Goal: Task Accomplishment & Management: Manage account settings

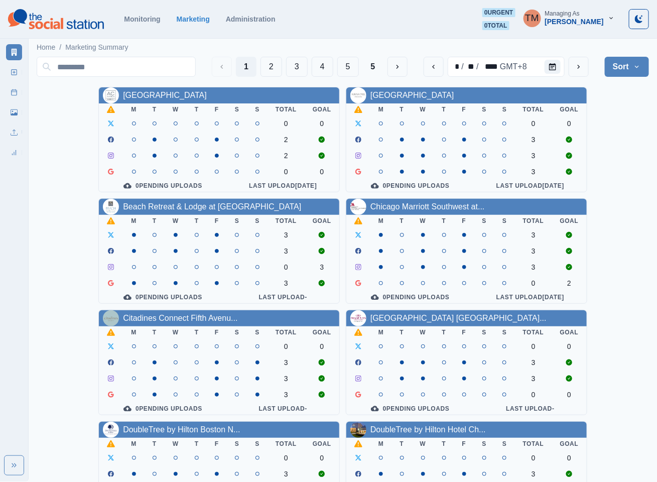
scroll to position [75, 0]
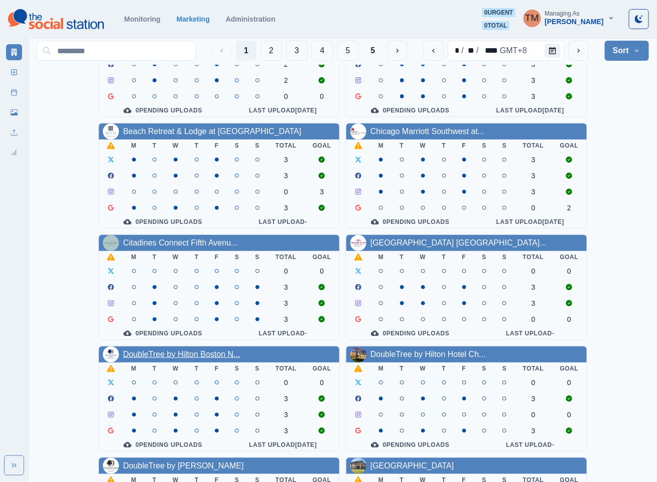
click at [191, 358] on link "DoubleTree by Hilton Boston N..." at bounding box center [181, 354] width 117 height 9
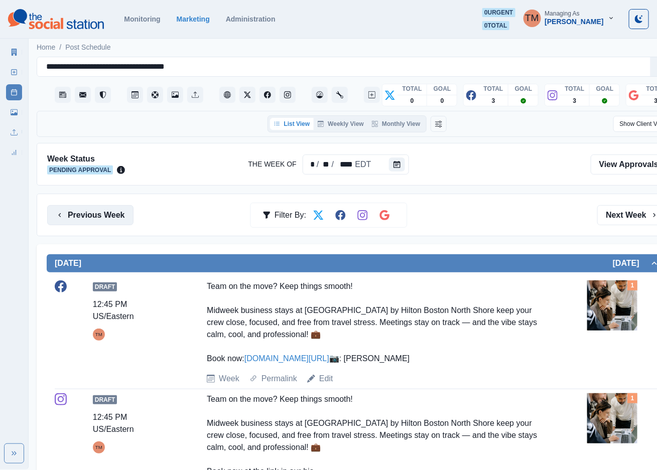
click at [115, 217] on button "Previous Week" at bounding box center [90, 215] width 86 height 20
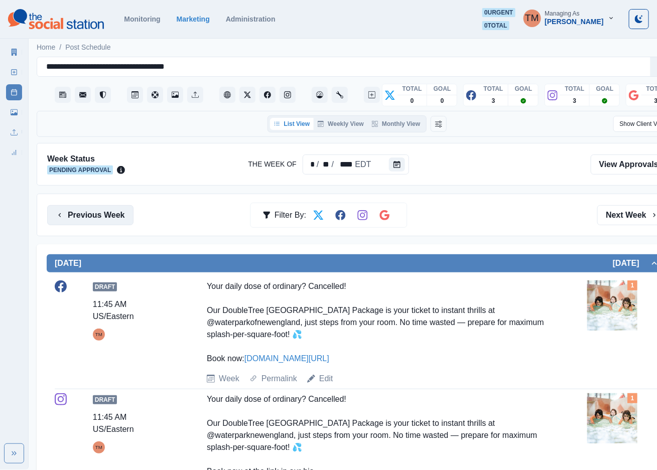
click at [93, 221] on button "Previous Week" at bounding box center [90, 215] width 86 height 20
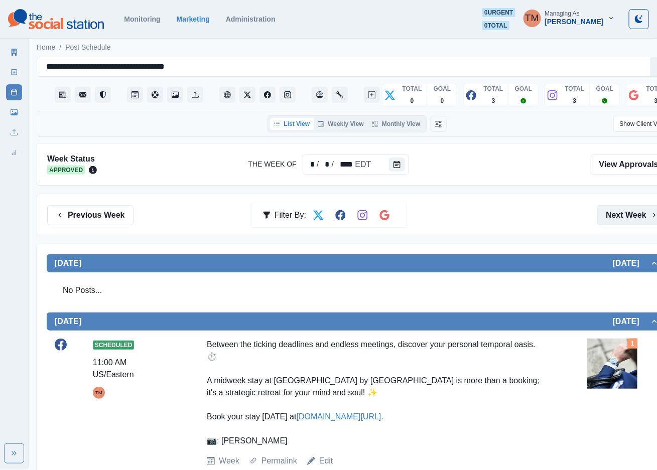
click at [630, 214] on button "Next Week" at bounding box center [632, 215] width 70 height 20
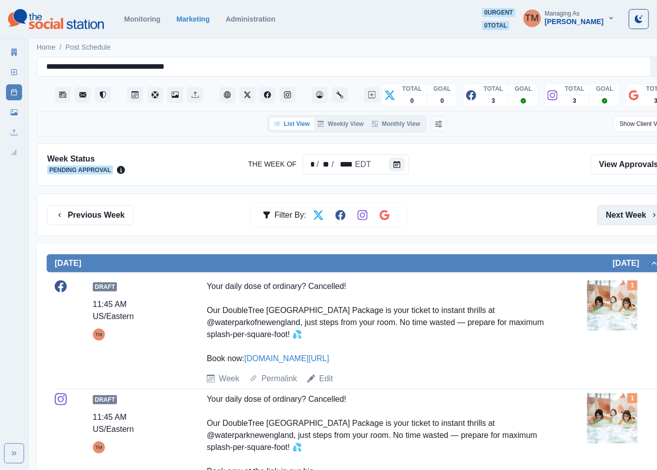
click at [633, 215] on button "Next Week" at bounding box center [632, 215] width 70 height 20
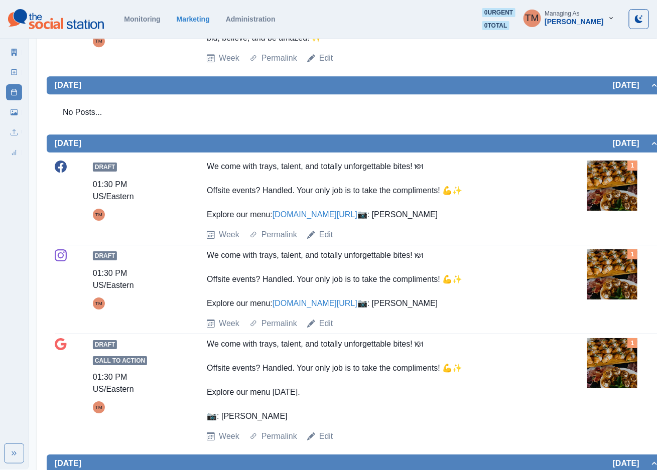
scroll to position [1054, 0]
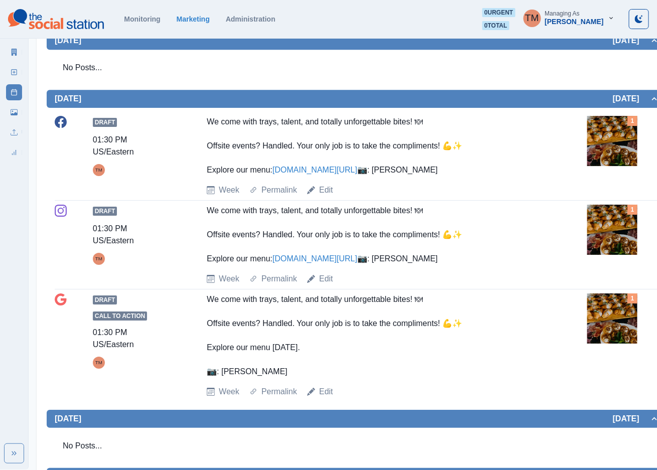
click at [613, 166] on img at bounding box center [612, 141] width 50 height 50
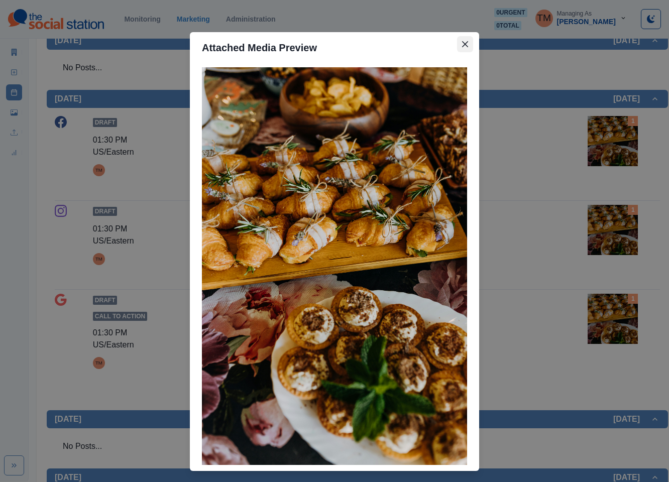
click at [462, 46] on icon "Close" at bounding box center [465, 44] width 6 height 6
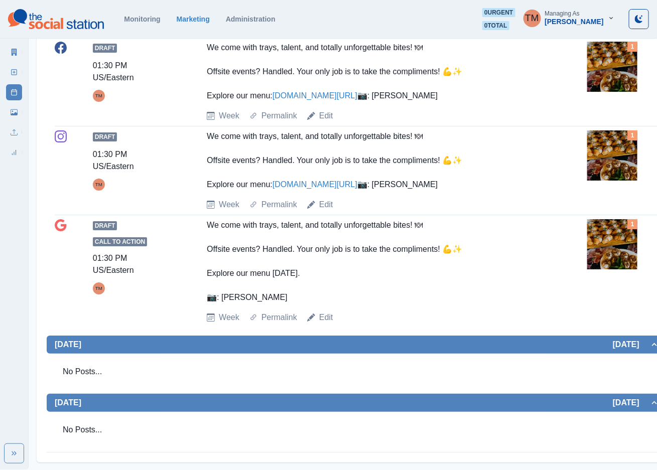
scroll to position [1130, 0]
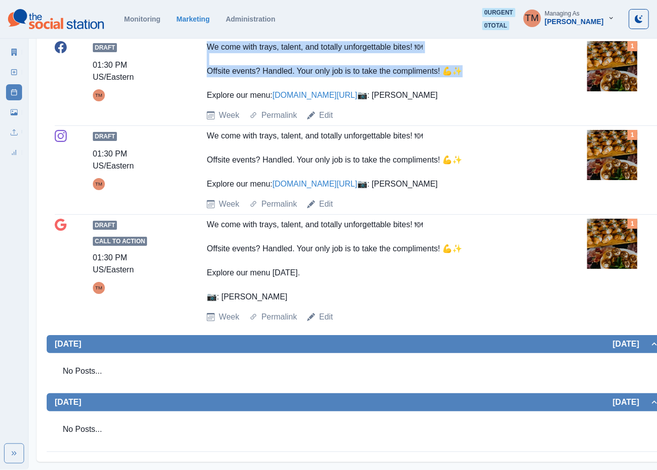
drag, startPoint x: 204, startPoint y: 93, endPoint x: 467, endPoint y: 122, distance: 265.2
click at [467, 122] on div "Draft 01:30 PM US/Eastern TM We come with trays, talent, and totally unforgetta…" at bounding box center [357, 81] width 605 height 80
copy div "We come with trays, talent, and totally unforgettable bites! 🍽 Offsite events? …"
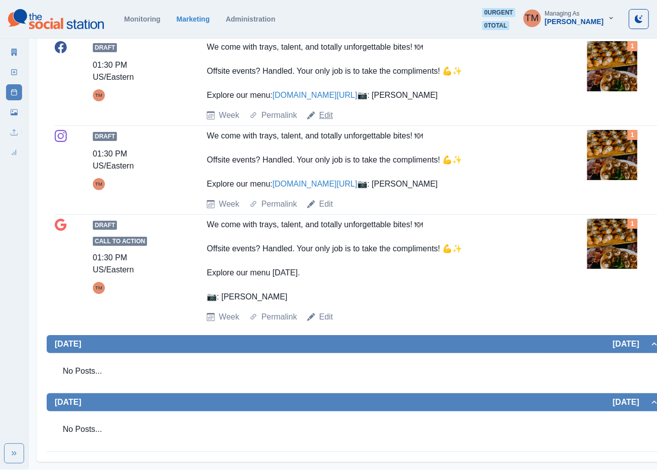
click at [326, 122] on link "Edit" at bounding box center [326, 115] width 14 height 12
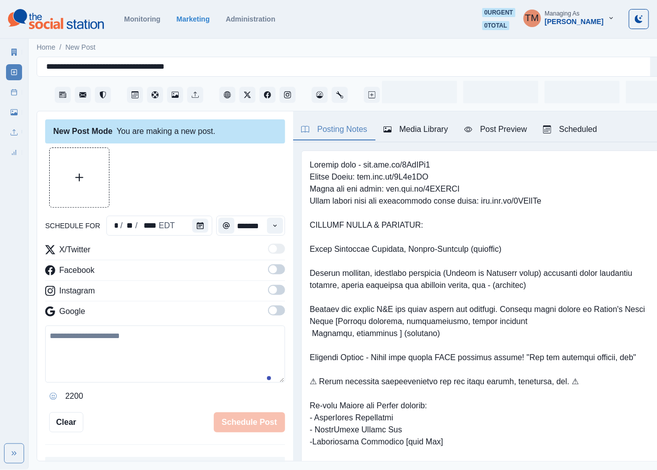
scroll to position [11, 0]
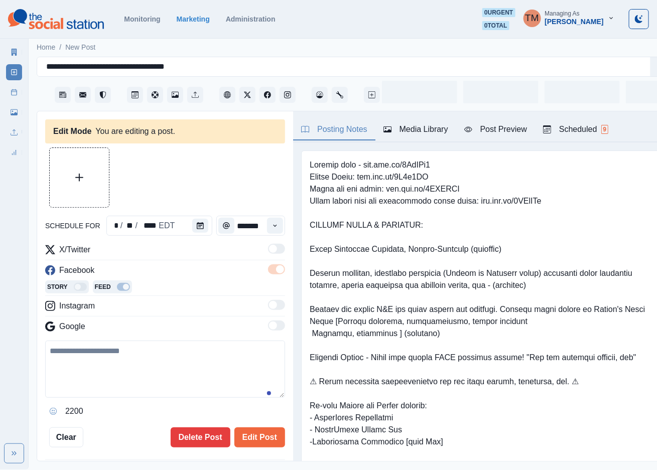
type input "*******"
type textarea "**********"
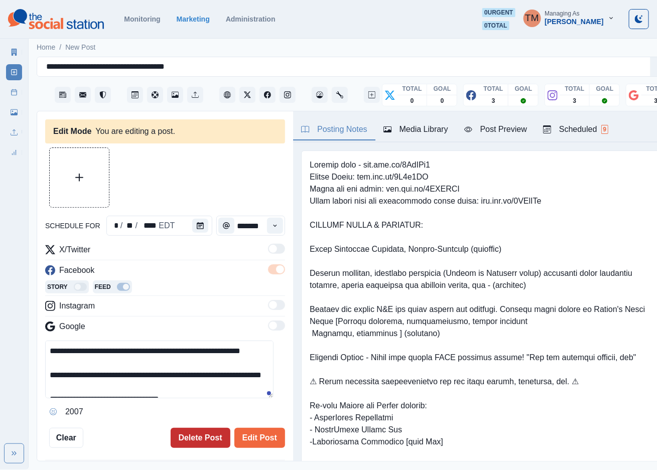
click at [181, 430] on button "Delete Post" at bounding box center [201, 438] width 60 height 20
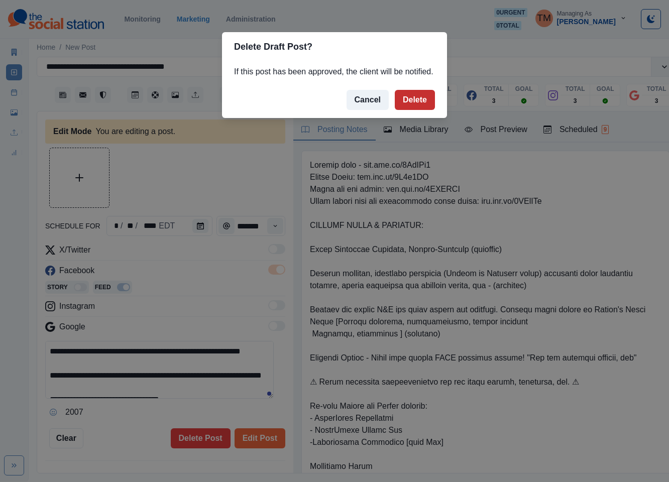
click at [425, 102] on button "Delete" at bounding box center [415, 100] width 40 height 20
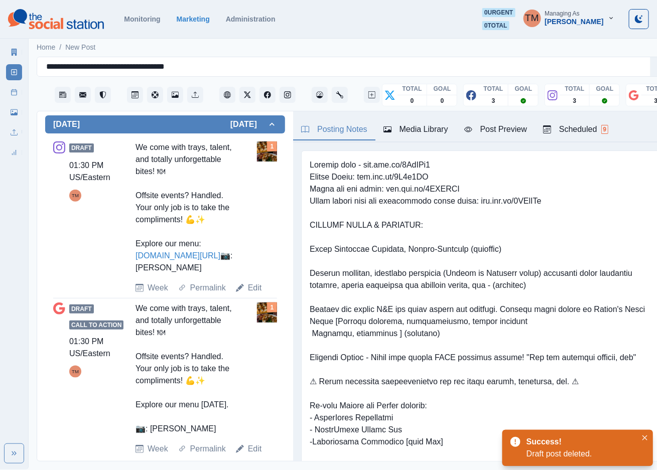
scroll to position [377, 0]
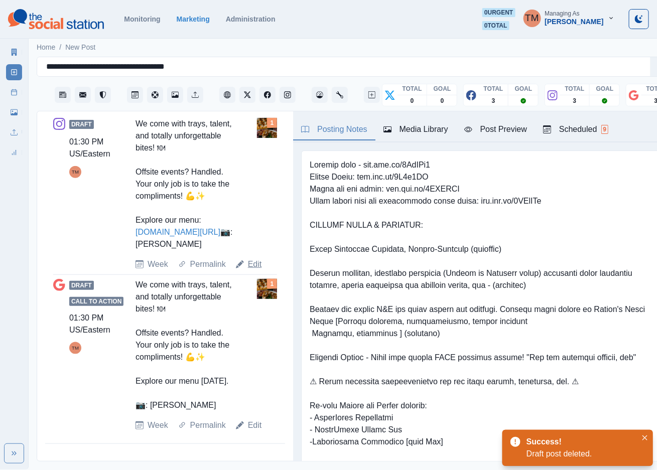
click at [252, 271] on link "Edit" at bounding box center [255, 265] width 14 height 12
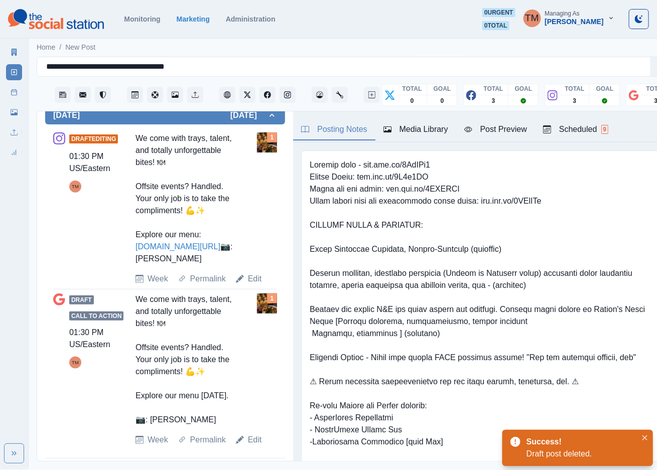
type textarea "**********"
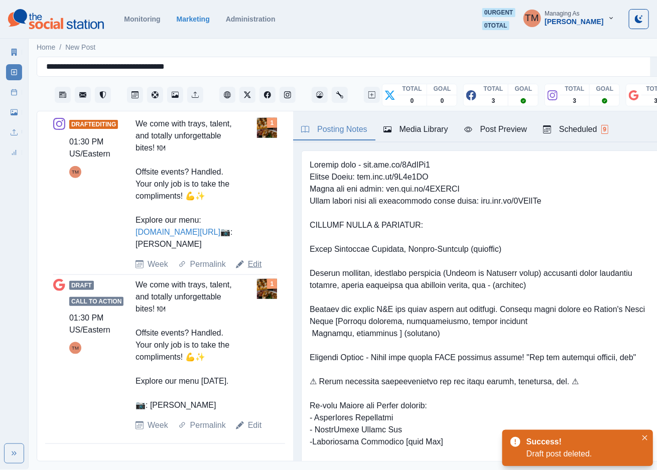
click at [255, 271] on link "Edit" at bounding box center [255, 265] width 14 height 12
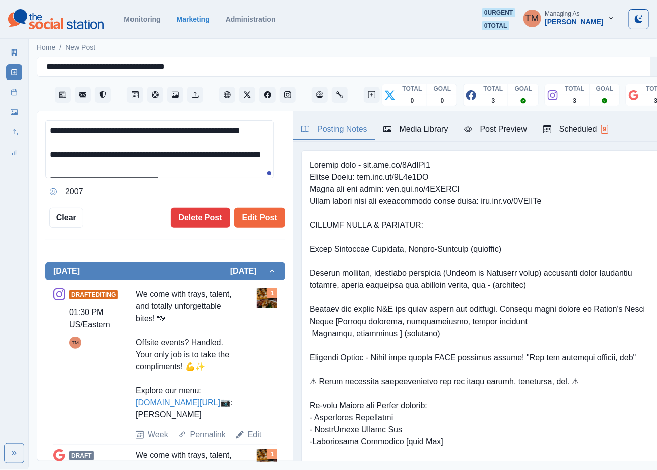
scroll to position [166, 0]
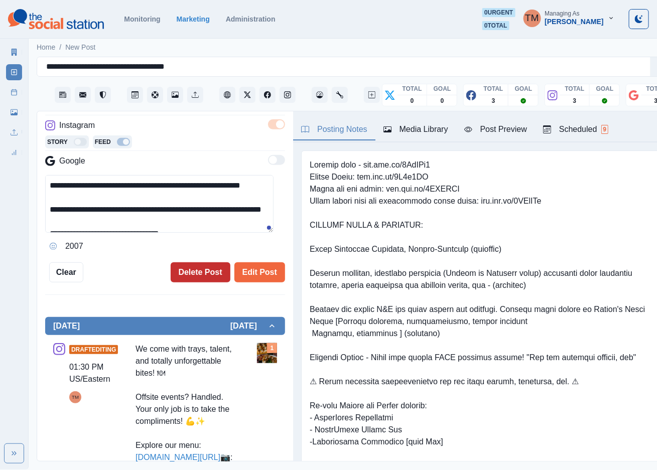
click at [190, 266] on button "Delete Post" at bounding box center [201, 273] width 60 height 20
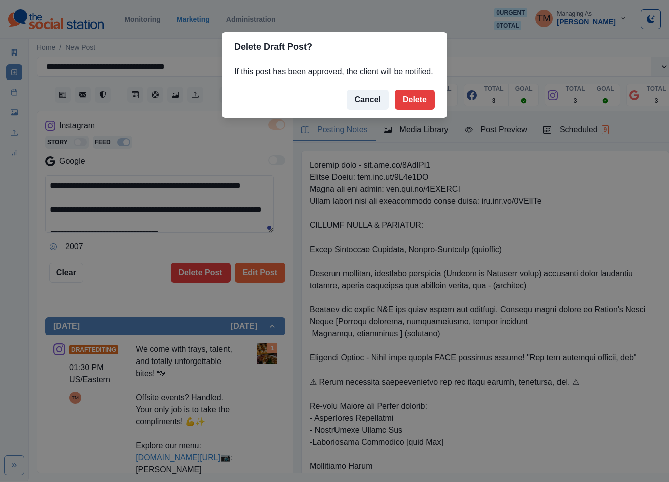
drag, startPoint x: 421, startPoint y: 98, endPoint x: 244, endPoint y: 263, distance: 241.6
click at [419, 100] on button "Delete" at bounding box center [415, 100] width 40 height 20
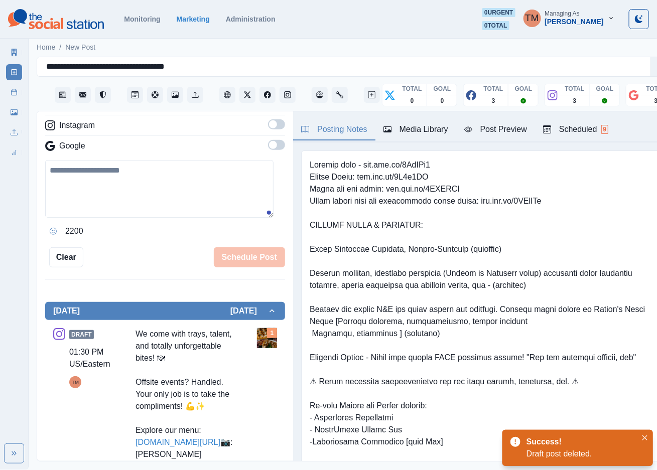
scroll to position [204, 0]
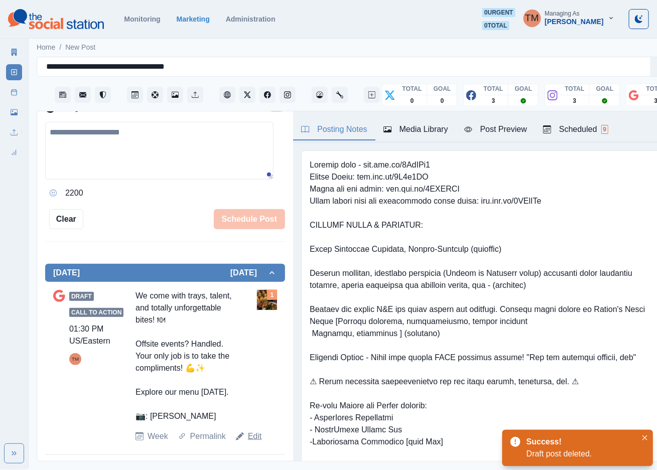
click at [252, 438] on link "Edit" at bounding box center [255, 437] width 14 height 12
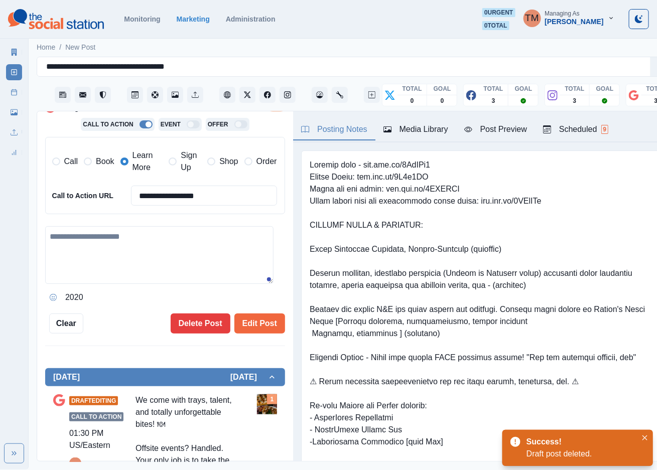
type textarea "**********"
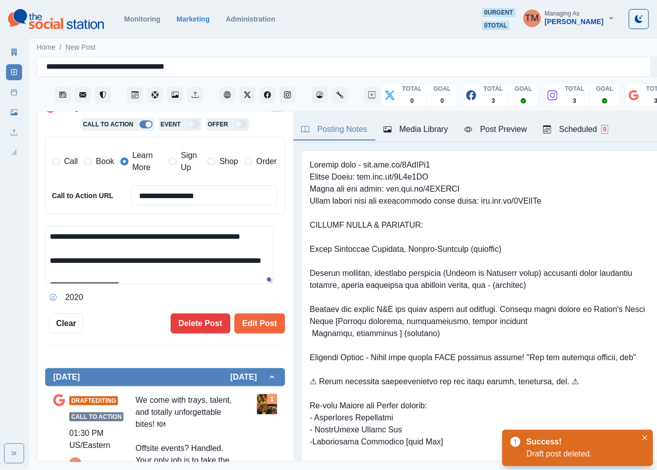
scroll to position [104, 0]
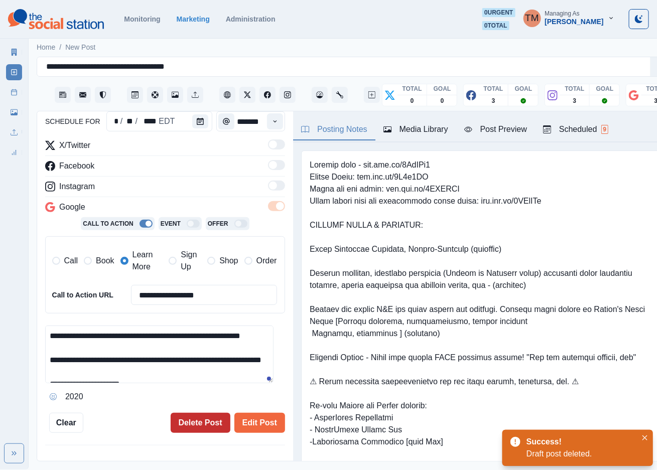
click at [187, 421] on button "Delete Post" at bounding box center [201, 423] width 60 height 20
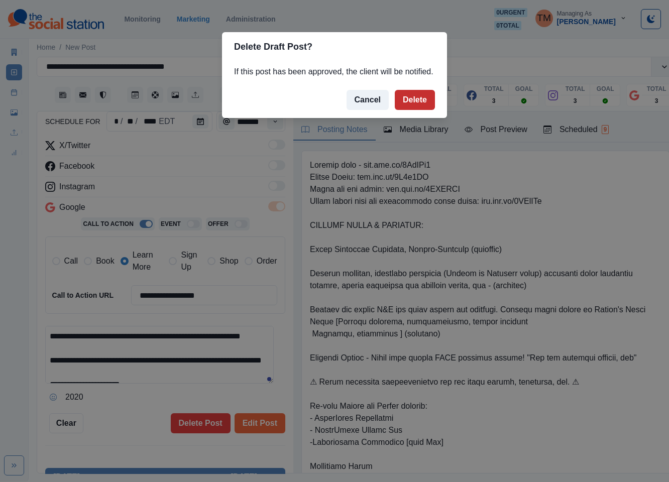
click at [417, 104] on button "Delete" at bounding box center [415, 100] width 40 height 20
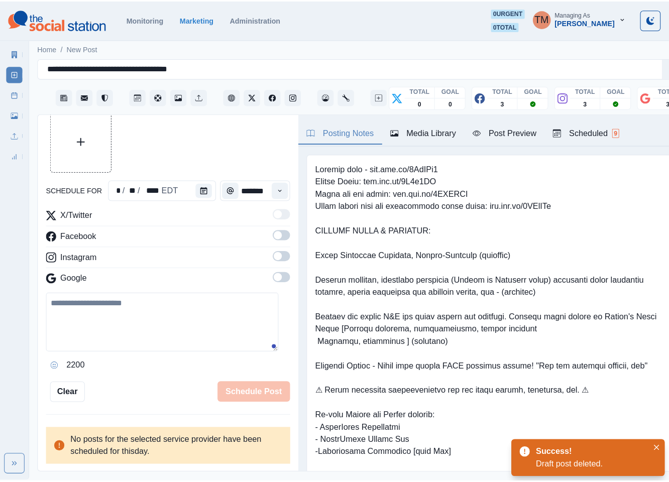
scroll to position [29, 0]
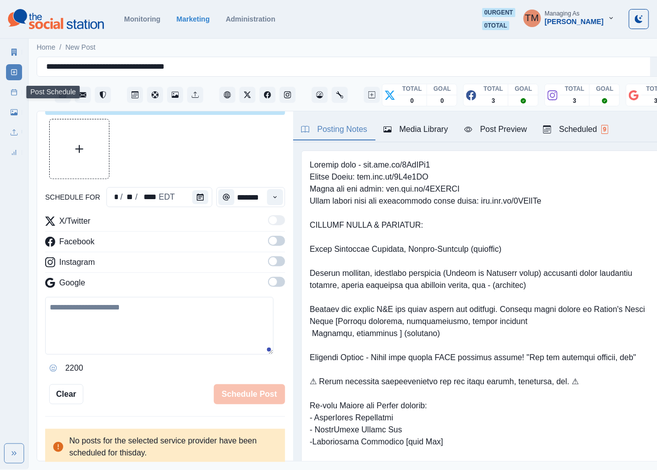
click at [10, 96] on link "Post Schedule" at bounding box center [14, 92] width 16 height 16
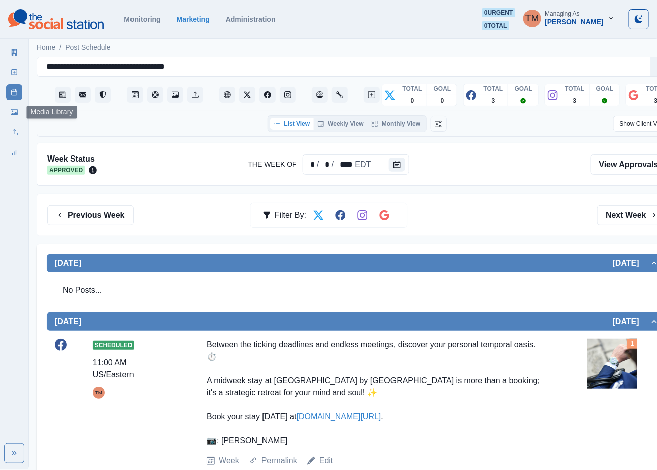
click at [14, 113] on icon at bounding box center [14, 112] width 7 height 7
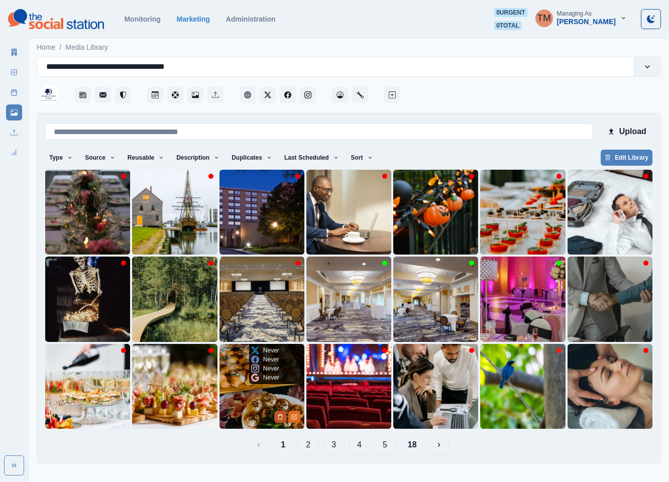
click at [276, 416] on button "Delete Media" at bounding box center [280, 417] width 12 height 12
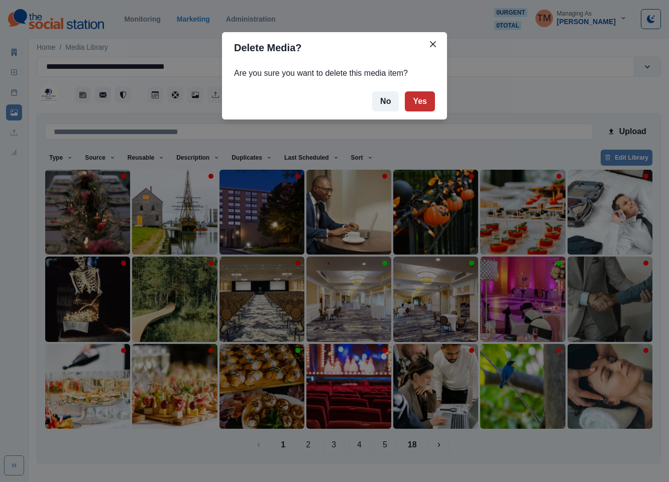
click at [421, 100] on button "Yes" at bounding box center [420, 101] width 30 height 20
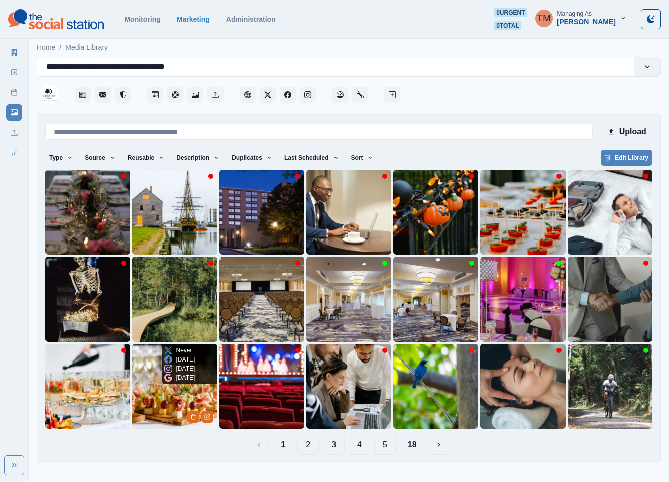
click at [155, 410] on img at bounding box center [174, 386] width 85 height 85
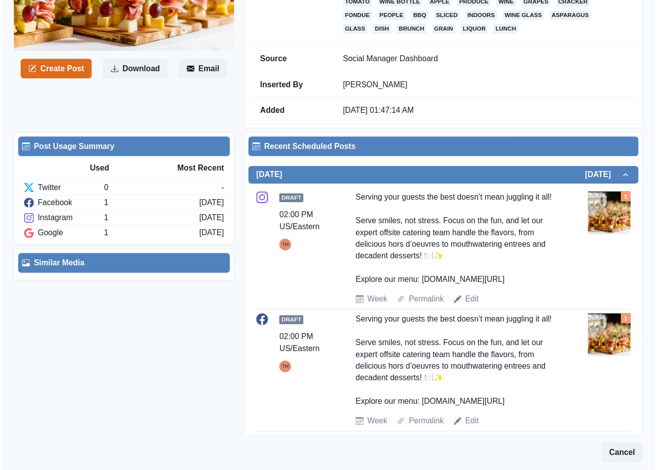
scroll to position [226, 0]
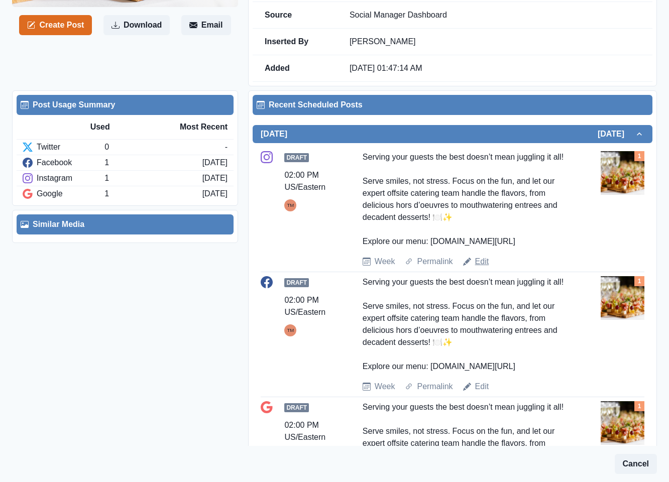
click at [481, 264] on link "Edit" at bounding box center [482, 262] width 14 height 12
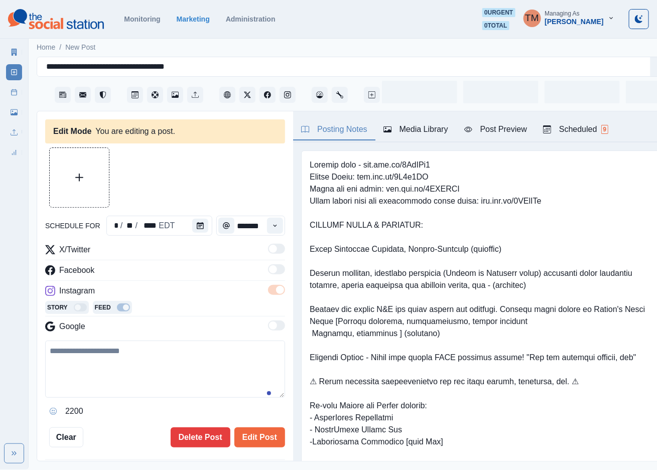
type input "*******"
type textarea "**********"
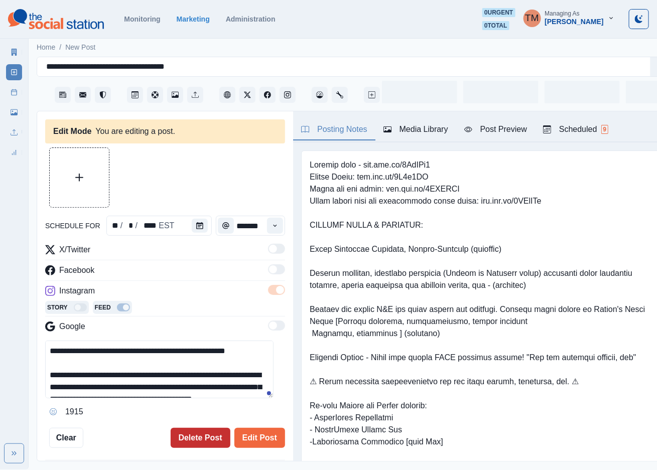
click at [193, 437] on button "Delete Post" at bounding box center [201, 438] width 60 height 20
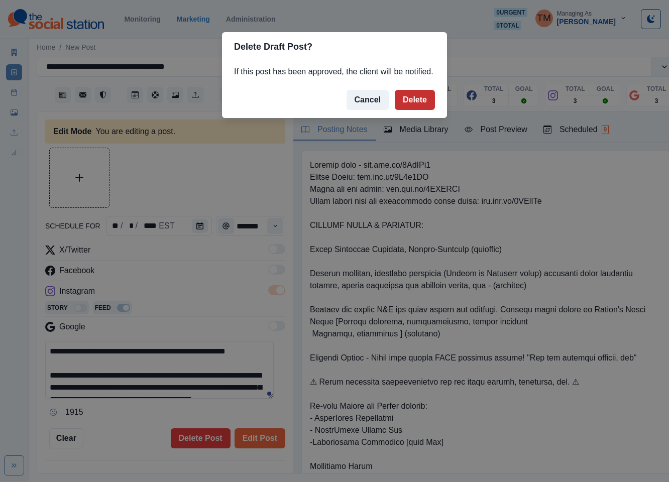
click at [413, 102] on button "Delete" at bounding box center [415, 100] width 40 height 20
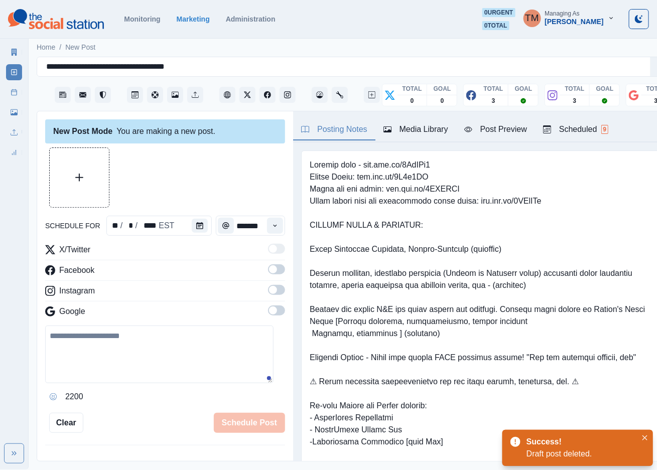
scroll to position [377, 0]
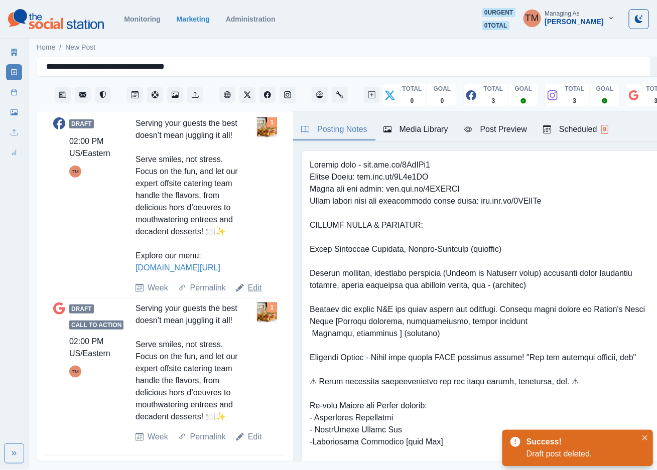
click at [254, 294] on link "Edit" at bounding box center [255, 288] width 14 height 12
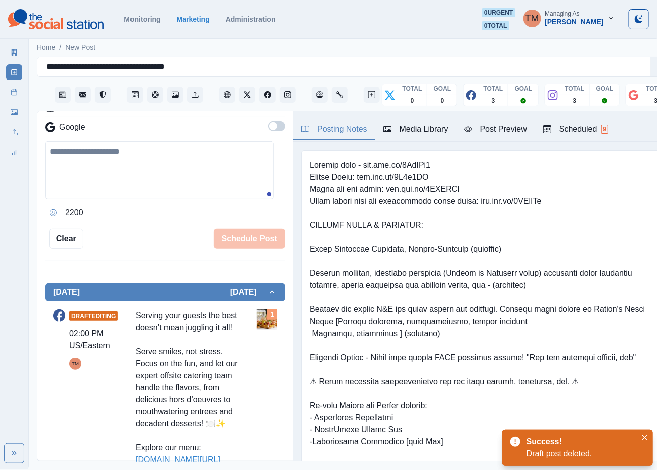
scroll to position [75, 0]
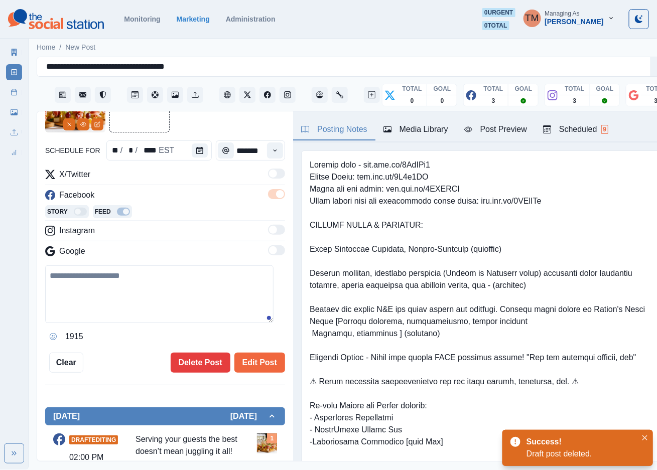
type textarea "**********"
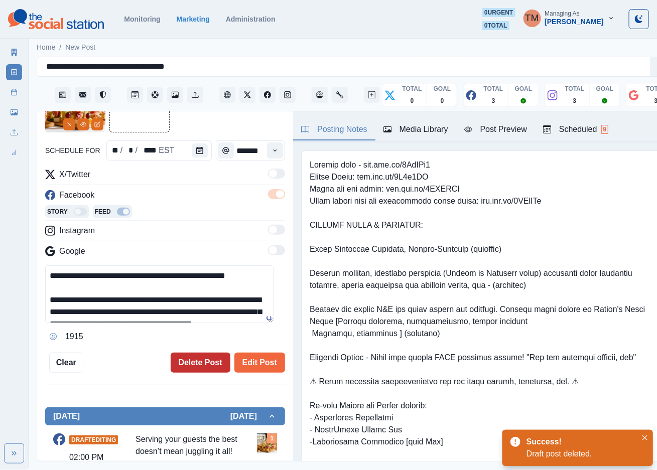
click at [181, 362] on button "Delete Post" at bounding box center [201, 363] width 60 height 20
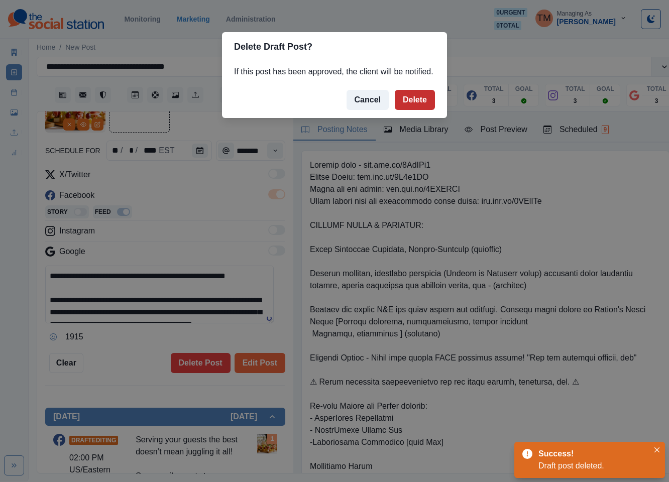
drag, startPoint x: 422, startPoint y: 103, endPoint x: 248, endPoint y: 238, distance: 220.4
click at [421, 103] on button "Delete" at bounding box center [415, 100] width 40 height 20
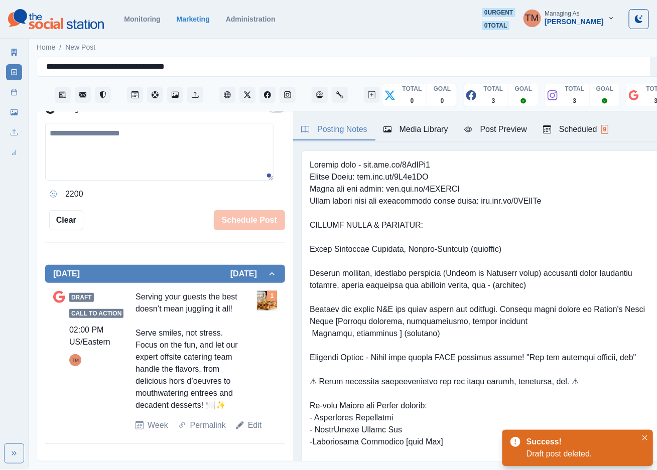
scroll to position [228, 0]
click at [251, 432] on link "Edit" at bounding box center [255, 426] width 14 height 12
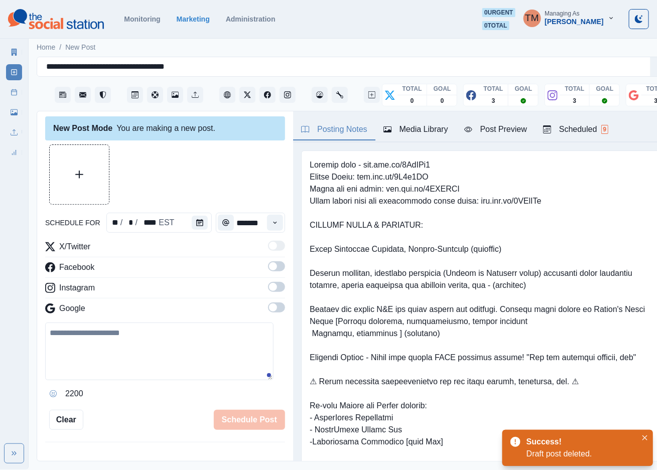
scroll to position [2, 0]
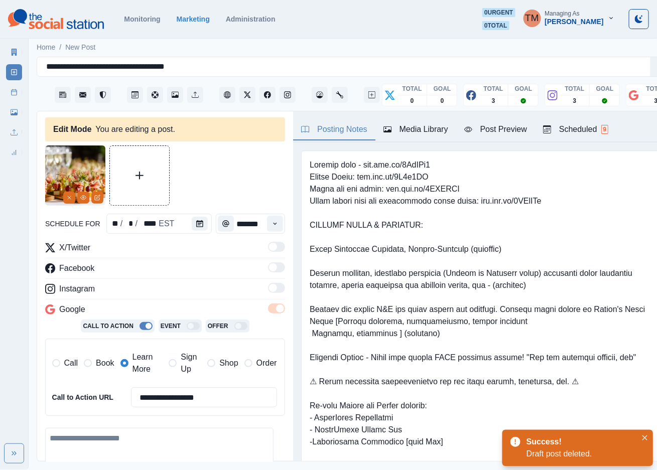
type textarea "**********"
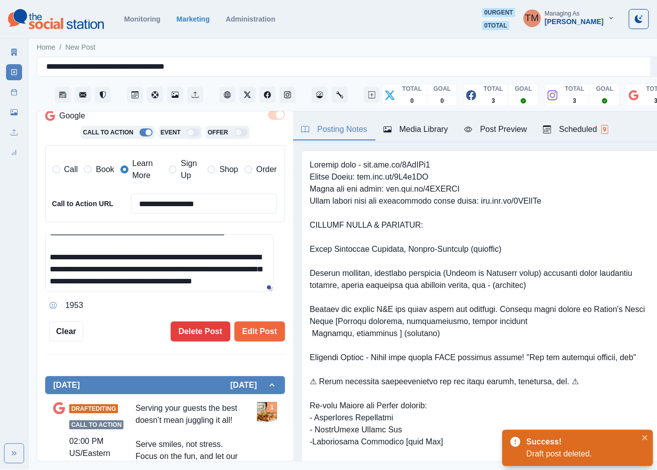
scroll to position [228, 0]
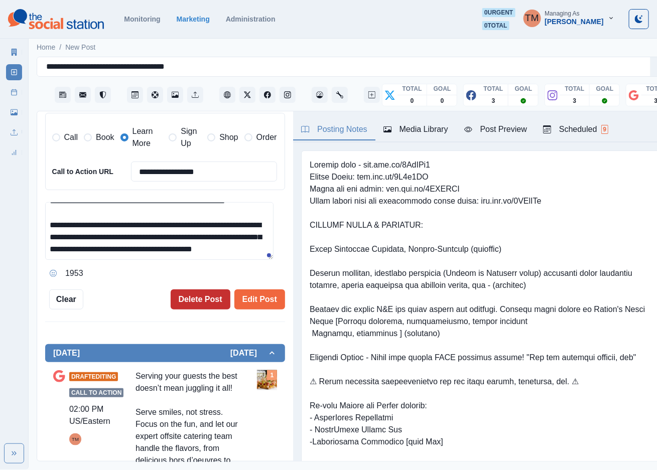
click at [188, 299] on button "Delete Post" at bounding box center [201, 300] width 60 height 20
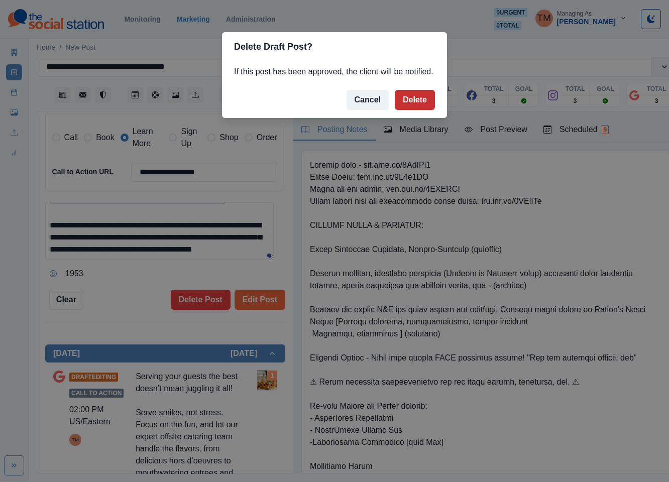
click at [414, 97] on button "Delete" at bounding box center [415, 100] width 40 height 20
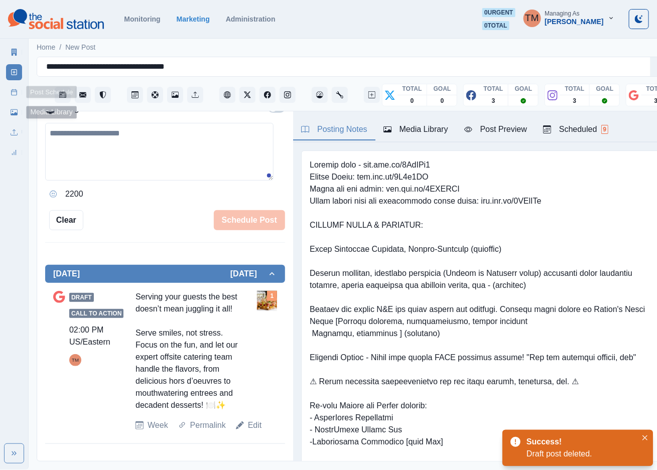
click at [13, 110] on icon at bounding box center [14, 112] width 7 height 7
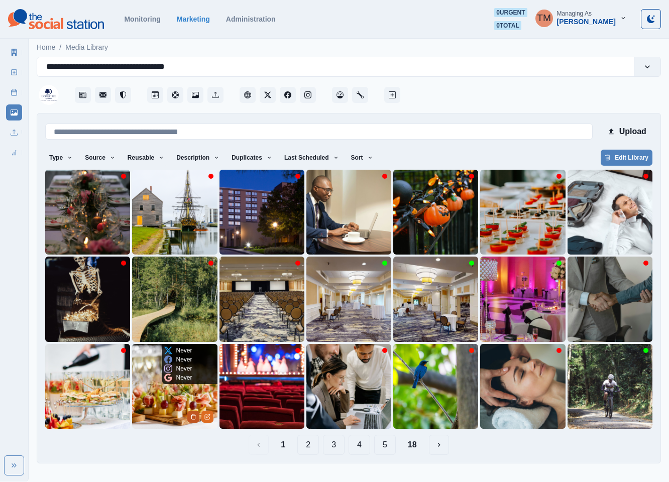
click at [190, 415] on icon "Delete Media" at bounding box center [193, 417] width 6 height 6
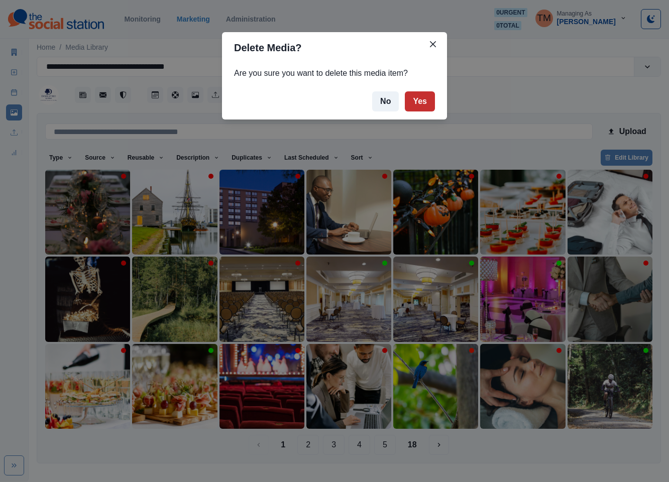
click at [417, 99] on button "Yes" at bounding box center [420, 101] width 30 height 20
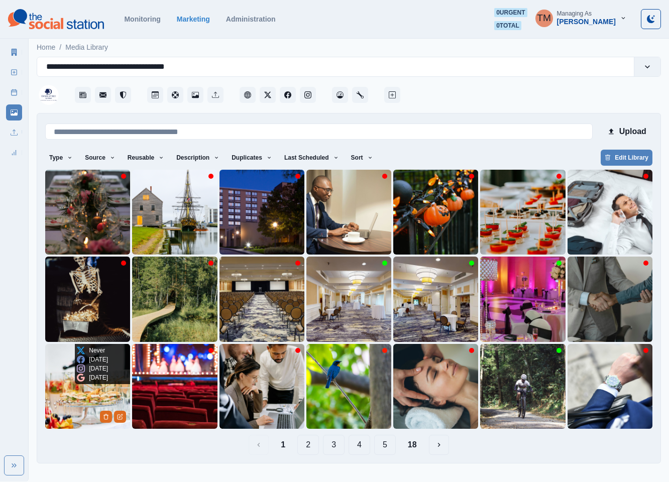
click at [64, 400] on img at bounding box center [87, 386] width 85 height 85
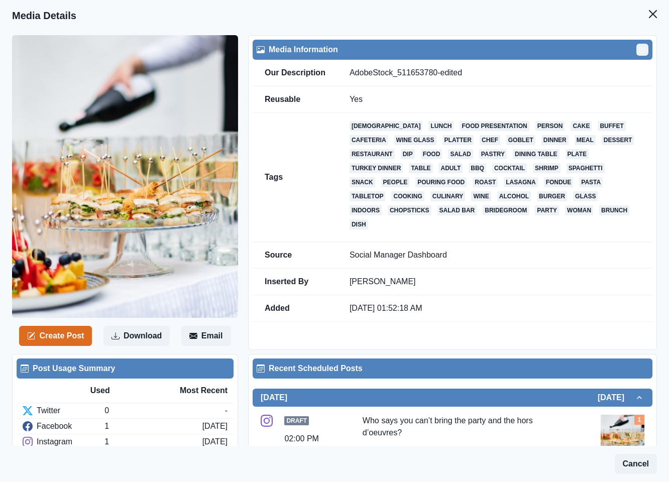
click at [639, 53] on icon "Edit" at bounding box center [642, 50] width 6 height 6
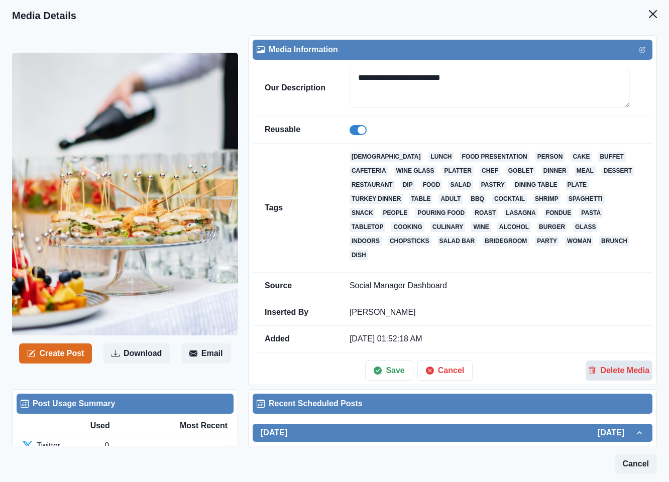
click at [593, 362] on button "Delete Media" at bounding box center [618, 371] width 67 height 20
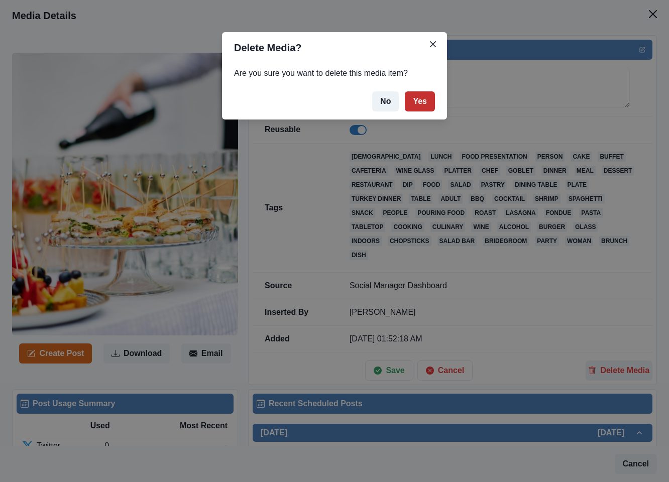
click at [428, 102] on button "Yes" at bounding box center [420, 101] width 30 height 20
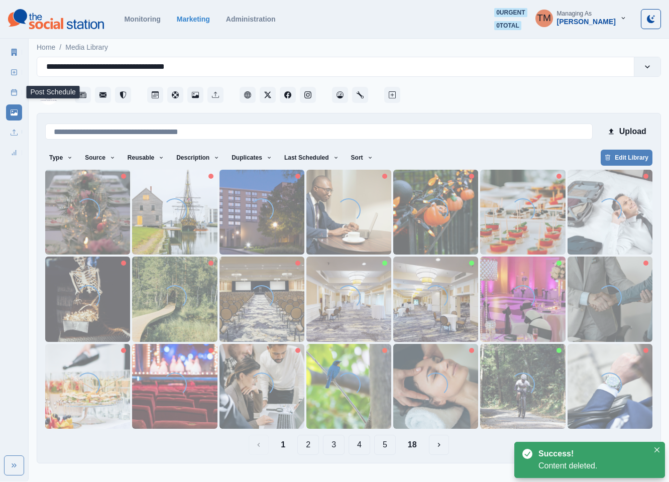
click at [14, 94] on icon at bounding box center [14, 92] width 7 height 7
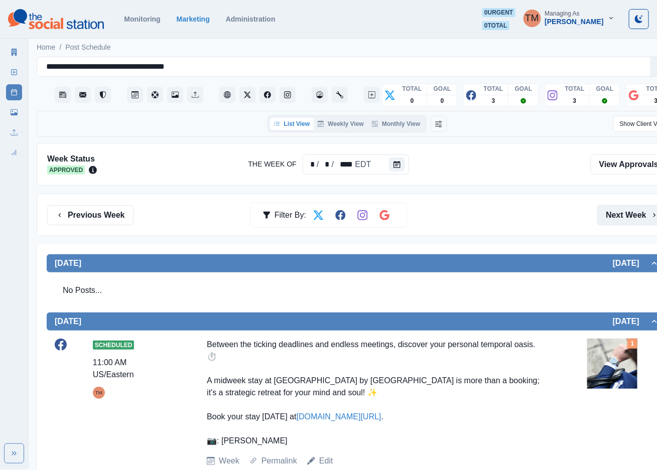
click at [619, 213] on button "Next Week" at bounding box center [632, 215] width 70 height 20
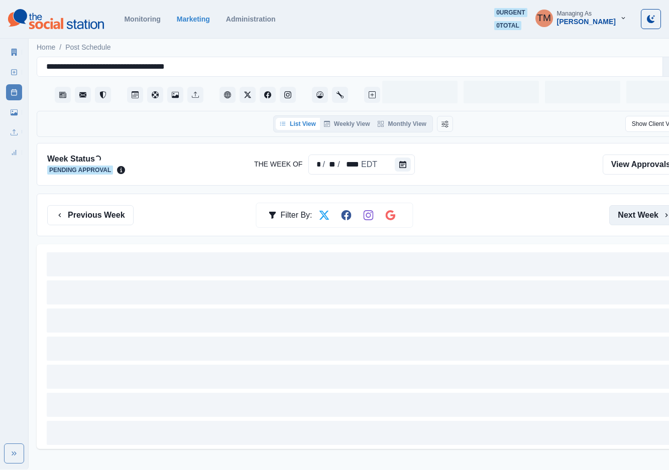
click at [619, 214] on button "Next Week" at bounding box center [644, 215] width 70 height 20
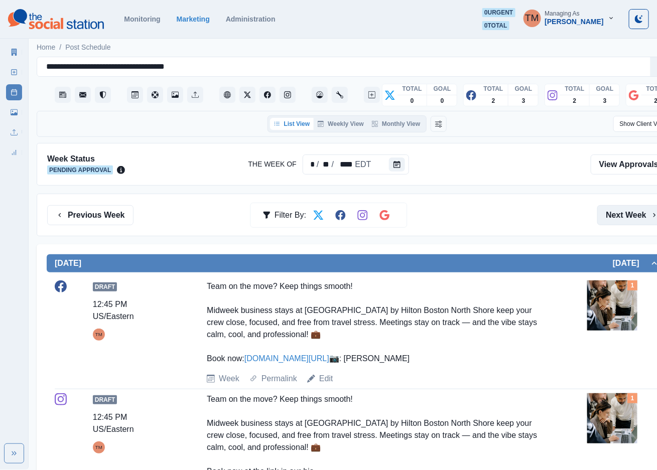
click at [619, 214] on button "Next Week" at bounding box center [632, 215] width 70 height 20
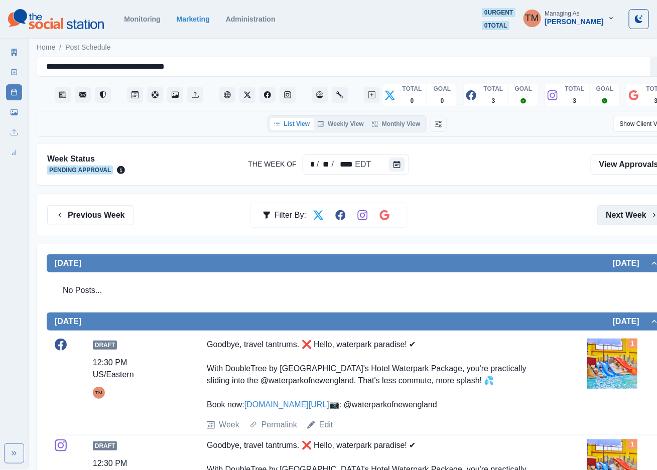
click at [619, 214] on button "Next Week" at bounding box center [632, 215] width 70 height 20
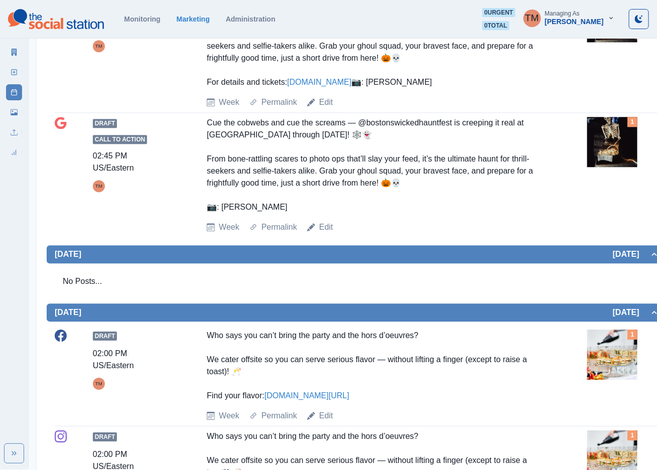
scroll to position [1054, 0]
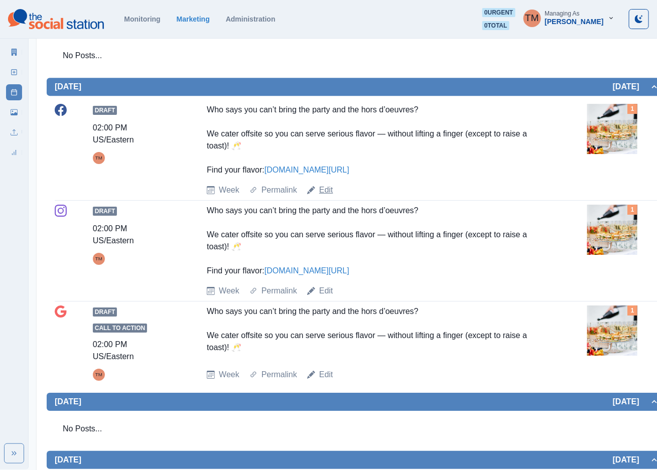
click at [324, 196] on link "Edit" at bounding box center [326, 190] width 14 height 12
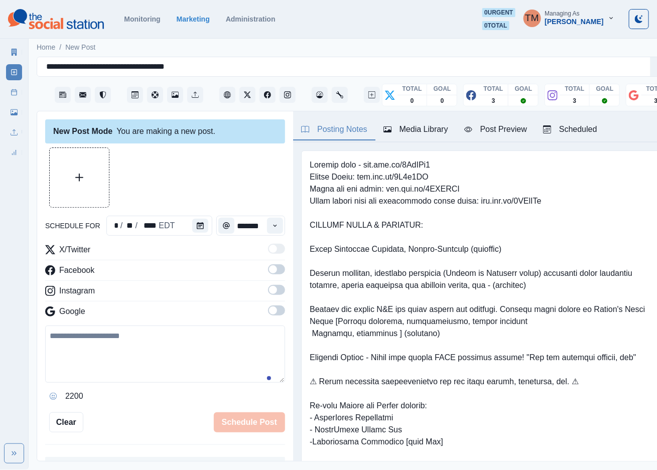
scroll to position [11, 0]
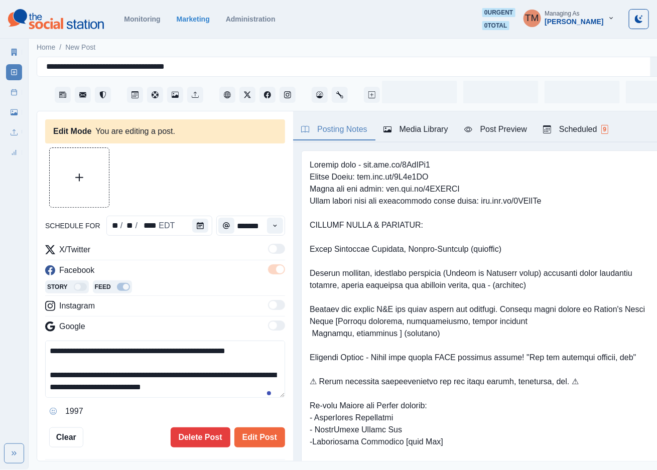
type input "*******"
type textarea "**********"
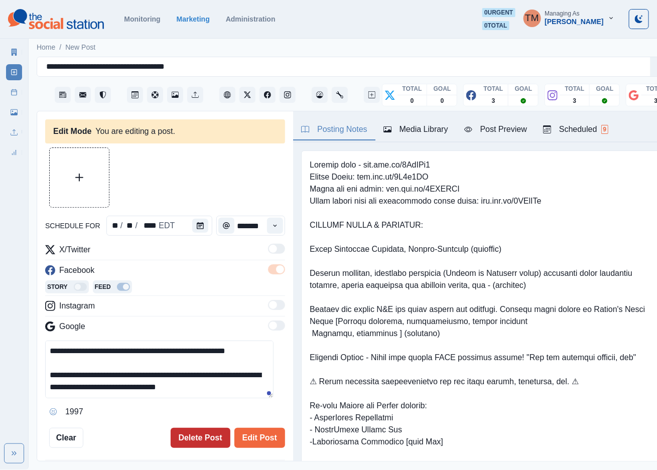
click at [188, 431] on button "Delete Post" at bounding box center [201, 438] width 60 height 20
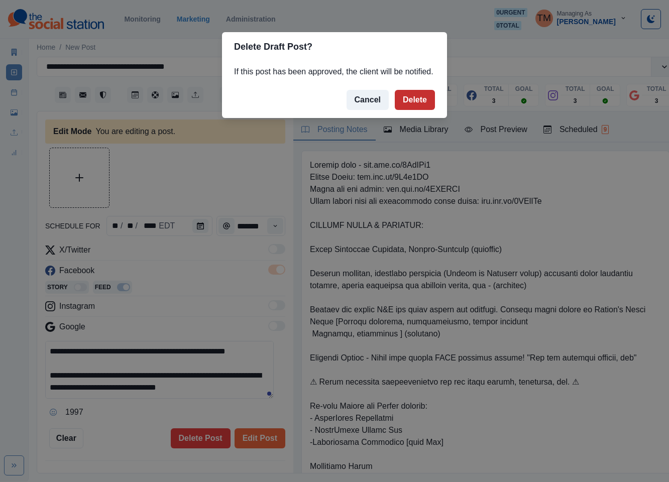
click at [416, 98] on button "Delete" at bounding box center [415, 100] width 40 height 20
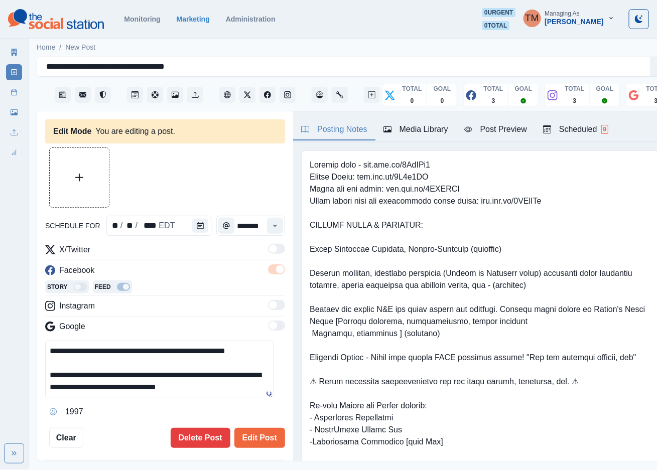
scroll to position [32, 0]
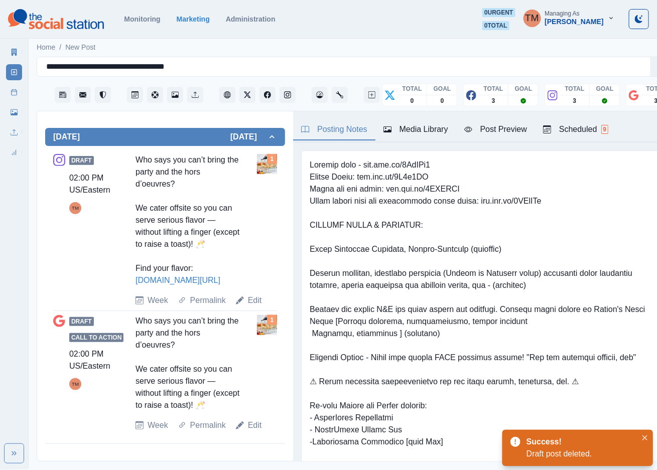
scroll to position [353, 0]
click at [255, 297] on link "Edit" at bounding box center [255, 301] width 14 height 12
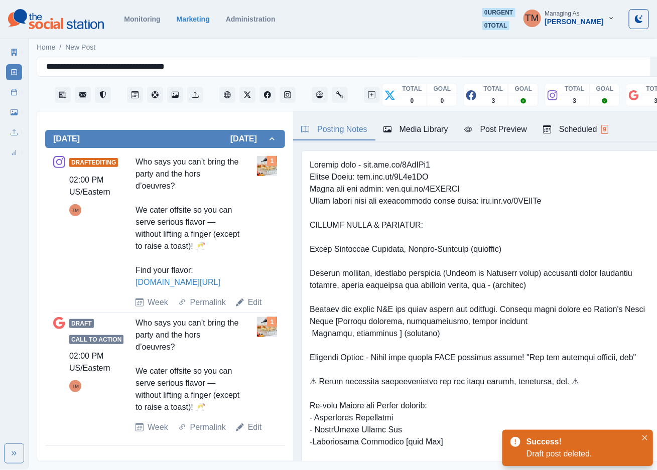
type textarea "**********"
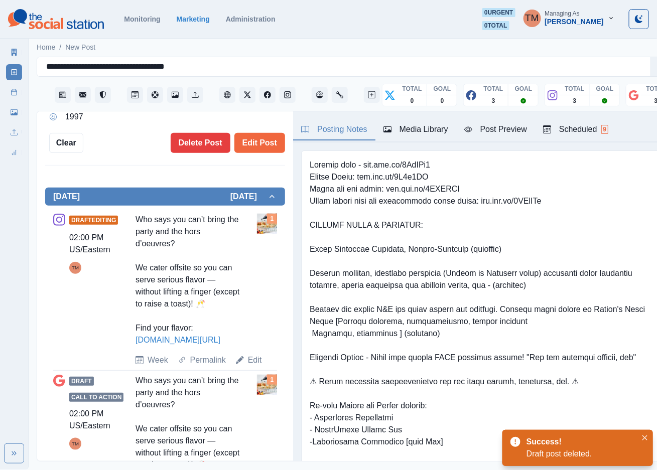
scroll to position [293, 0]
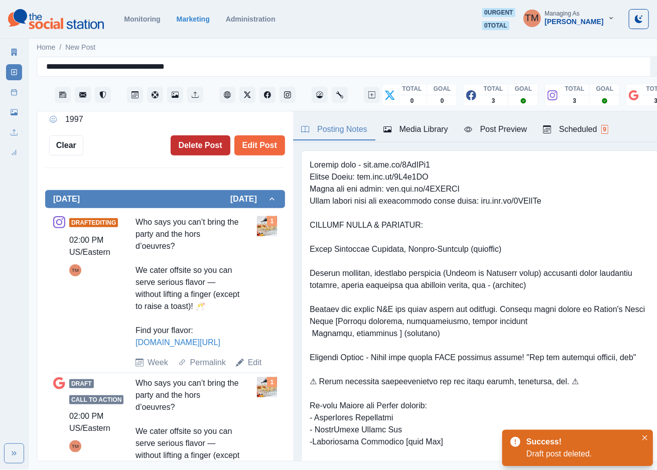
click at [190, 142] on button "Delete Post" at bounding box center [201, 146] width 60 height 20
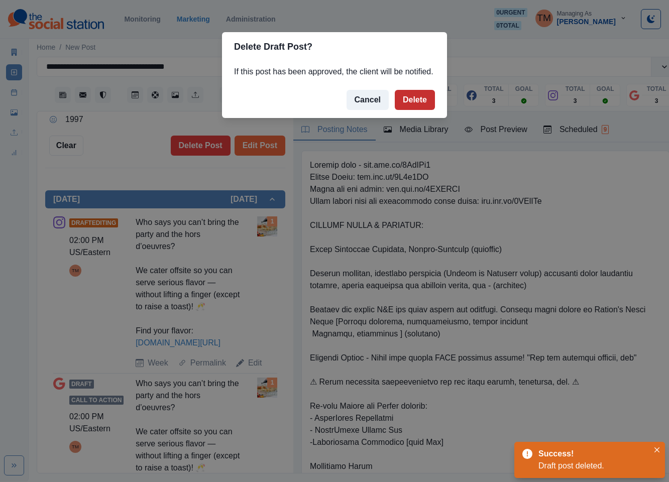
click at [417, 103] on button "Delete" at bounding box center [415, 100] width 40 height 20
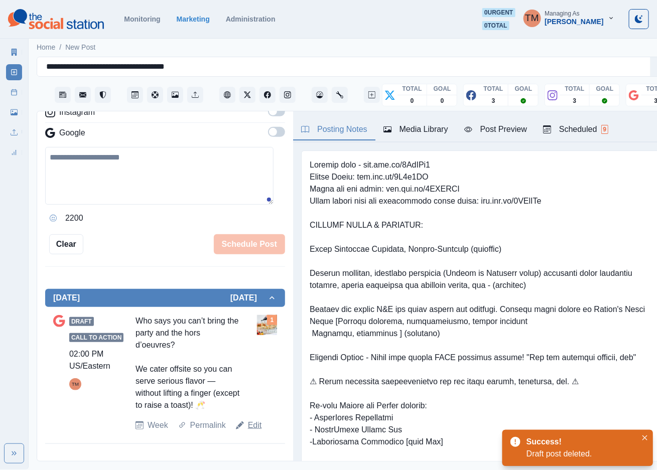
click at [252, 432] on link "Edit" at bounding box center [255, 426] width 14 height 12
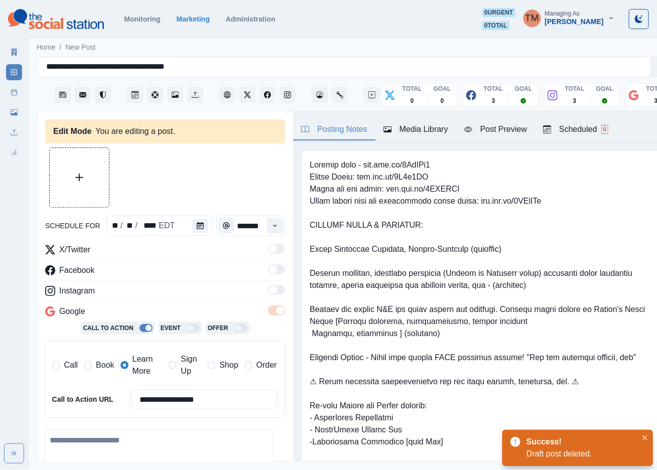
type textarea "**********"
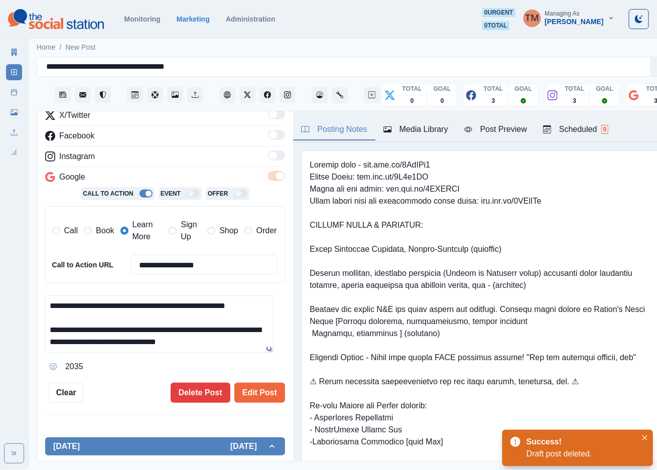
scroll to position [226, 0]
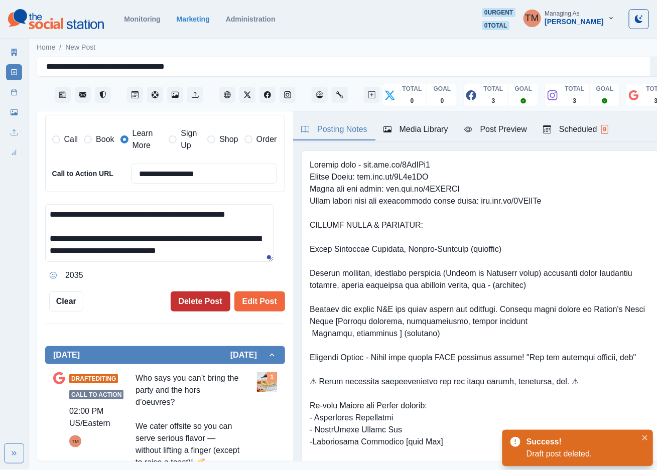
click at [192, 298] on button "Delete Post" at bounding box center [201, 302] width 60 height 20
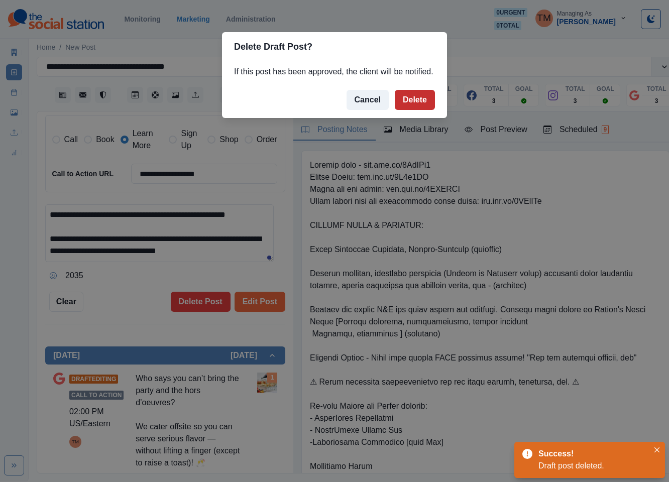
click at [419, 100] on button "Delete" at bounding box center [415, 100] width 40 height 20
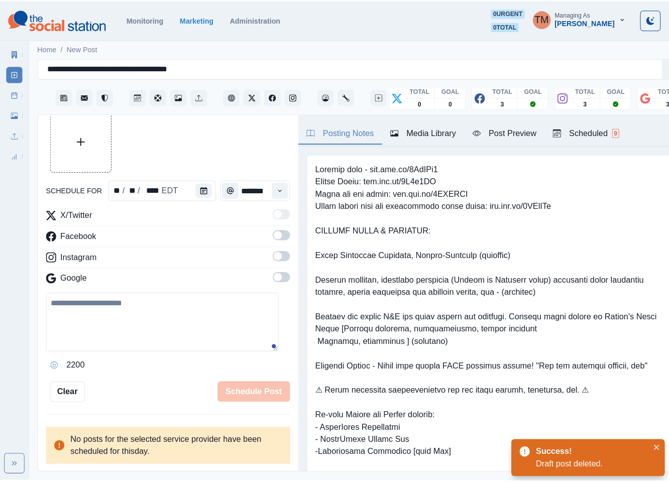
scroll to position [29, 0]
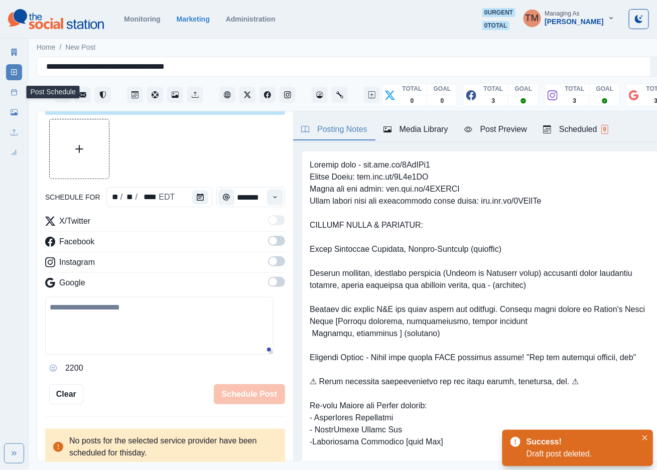
click at [16, 95] on icon at bounding box center [14, 92] width 7 height 7
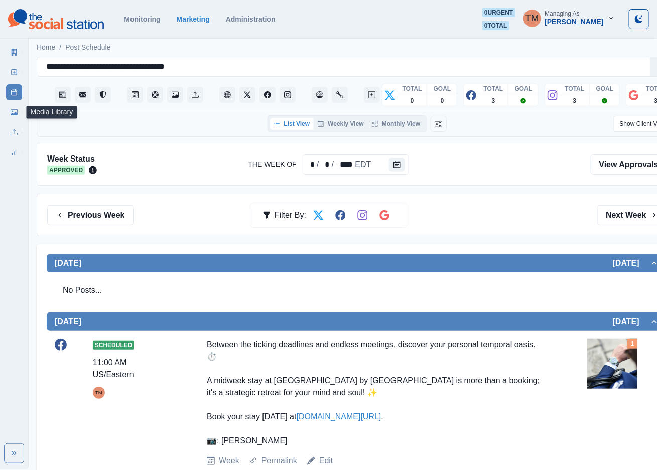
click at [10, 114] on link "Media Library" at bounding box center [14, 112] width 16 height 16
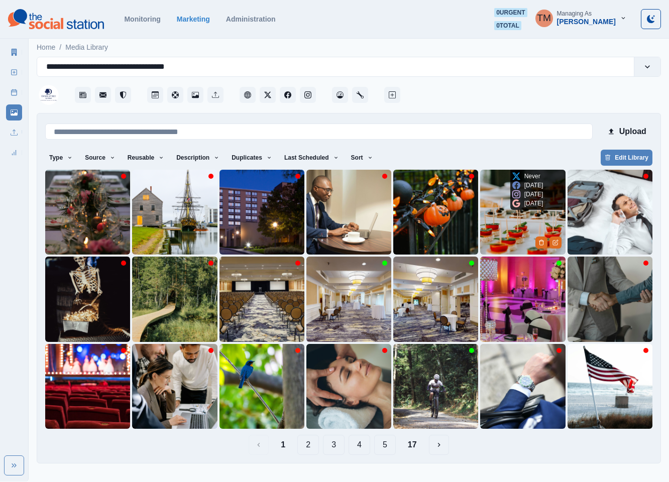
click at [506, 231] on img at bounding box center [522, 212] width 85 height 85
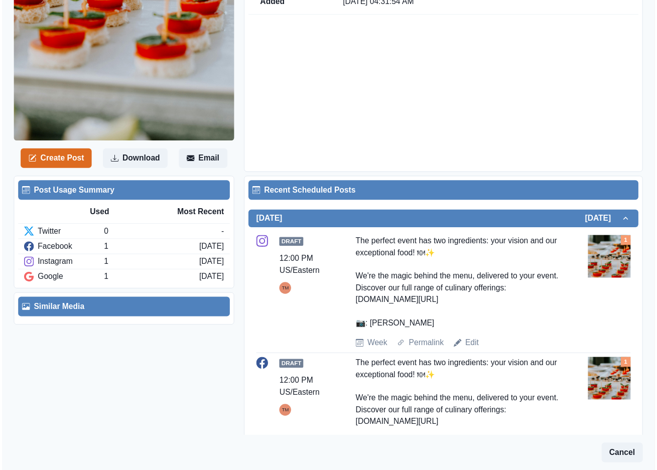
scroll to position [377, 0]
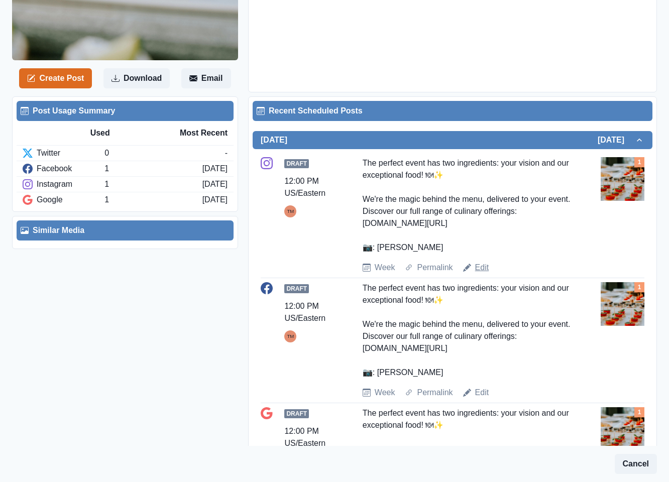
click at [481, 269] on link "Edit" at bounding box center [482, 268] width 14 height 12
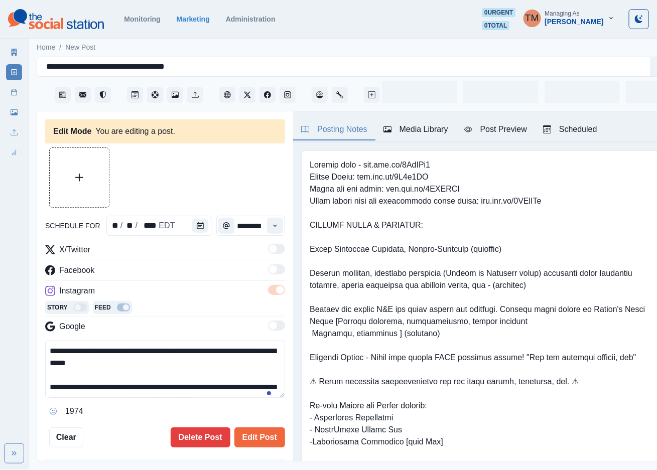
type input "********"
type textarea "**********"
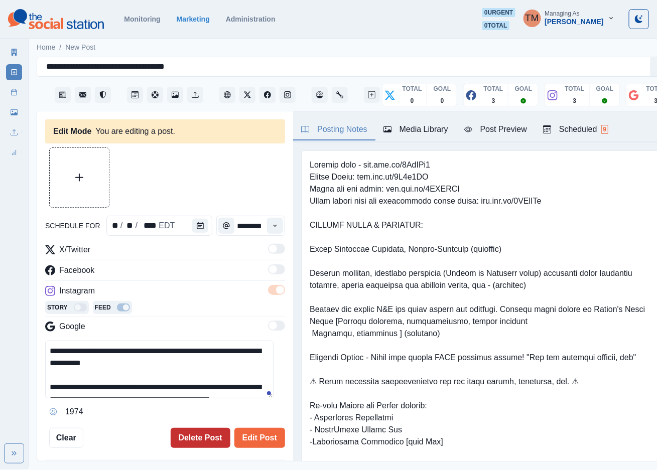
click at [199, 440] on button "Delete Post" at bounding box center [201, 438] width 60 height 20
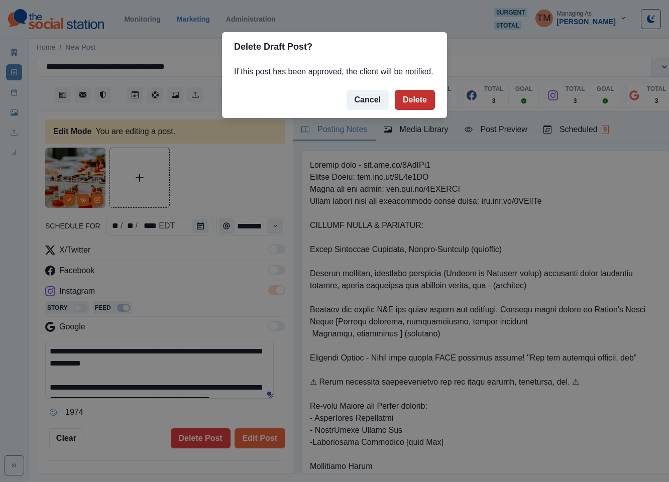
click at [415, 101] on button "Delete" at bounding box center [415, 100] width 40 height 20
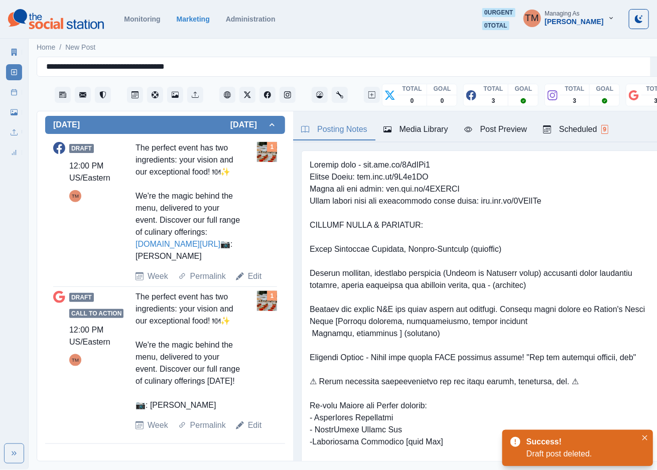
scroll to position [377, 0]
click at [256, 283] on link "Edit" at bounding box center [255, 277] width 14 height 12
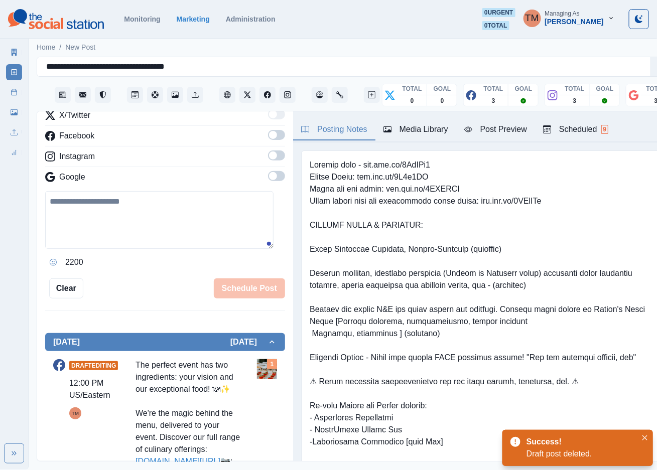
scroll to position [75, 0]
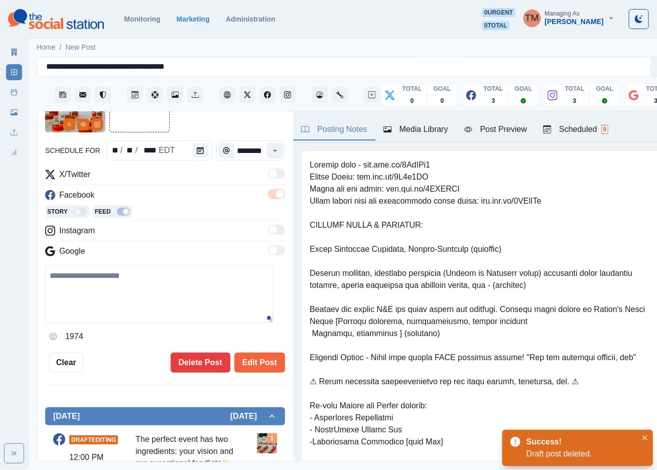
type textarea "**********"
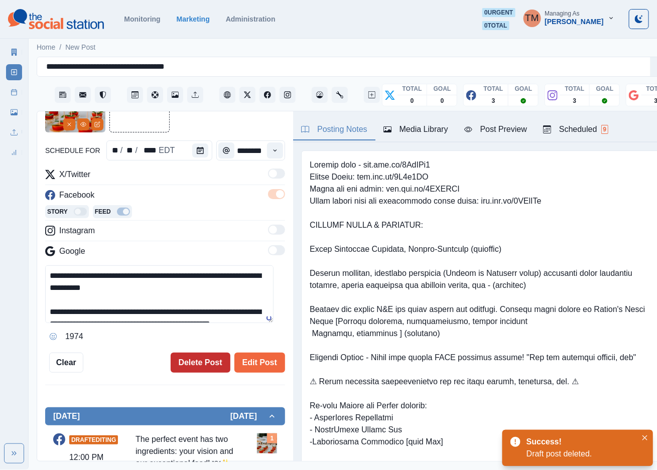
click at [185, 362] on button "Delete Post" at bounding box center [201, 363] width 60 height 20
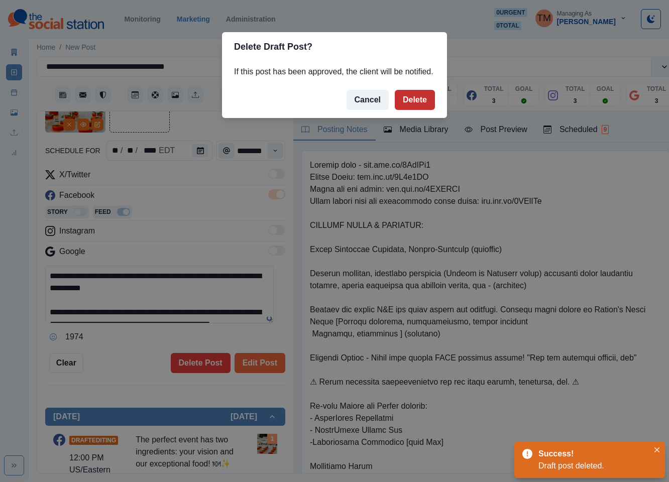
click at [419, 100] on button "Delete" at bounding box center [415, 100] width 40 height 20
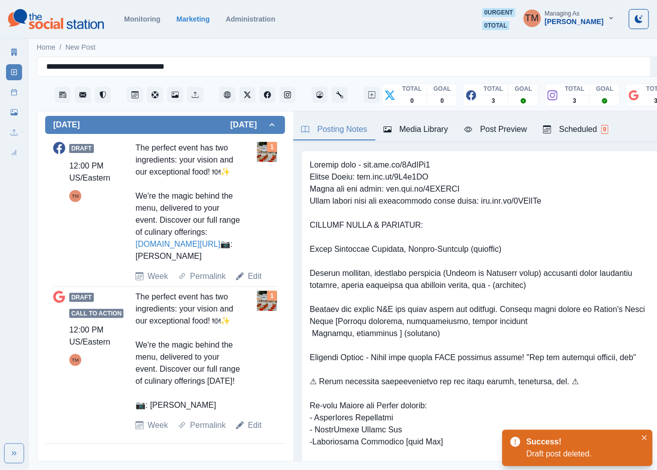
scroll to position [216, 0]
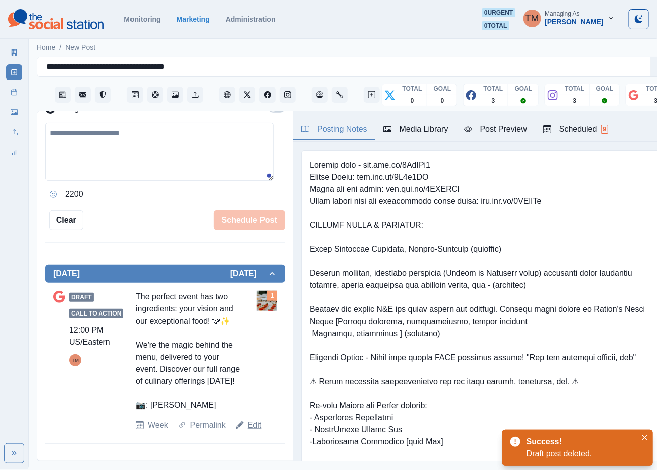
click at [249, 432] on link "Edit" at bounding box center [255, 426] width 14 height 12
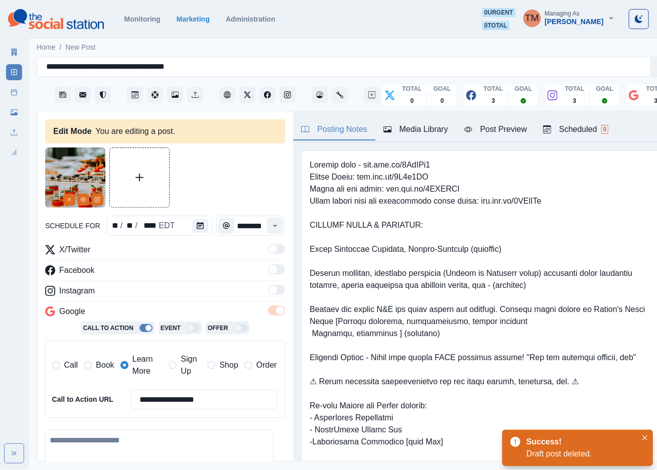
type textarea "**********"
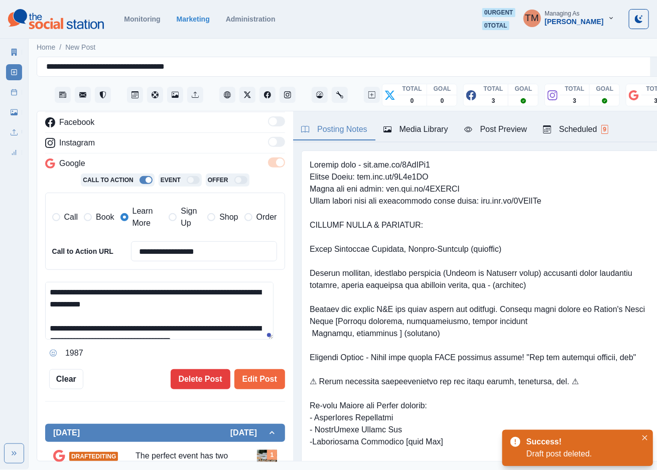
scroll to position [151, 0]
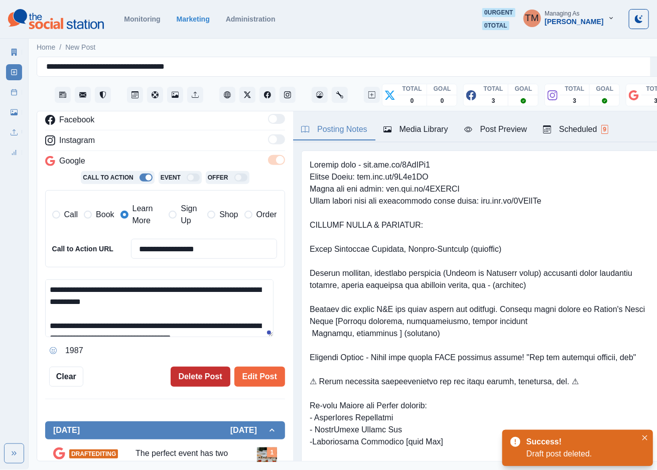
click at [193, 374] on button "Delete Post" at bounding box center [201, 377] width 60 height 20
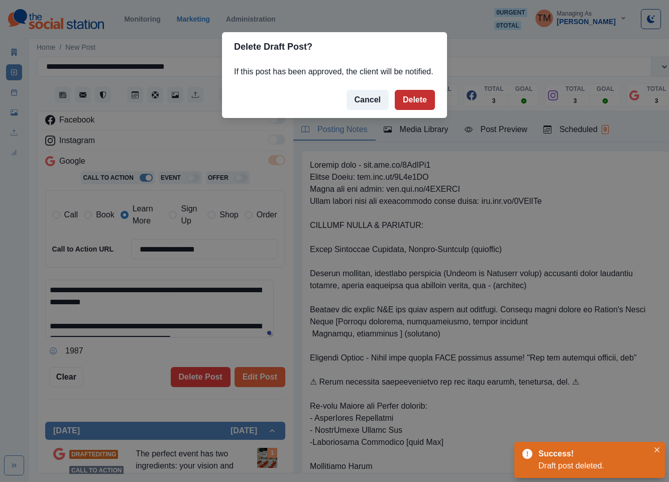
click at [420, 100] on button "Delete" at bounding box center [415, 100] width 40 height 20
